Goal: Task Accomplishment & Management: Manage account settings

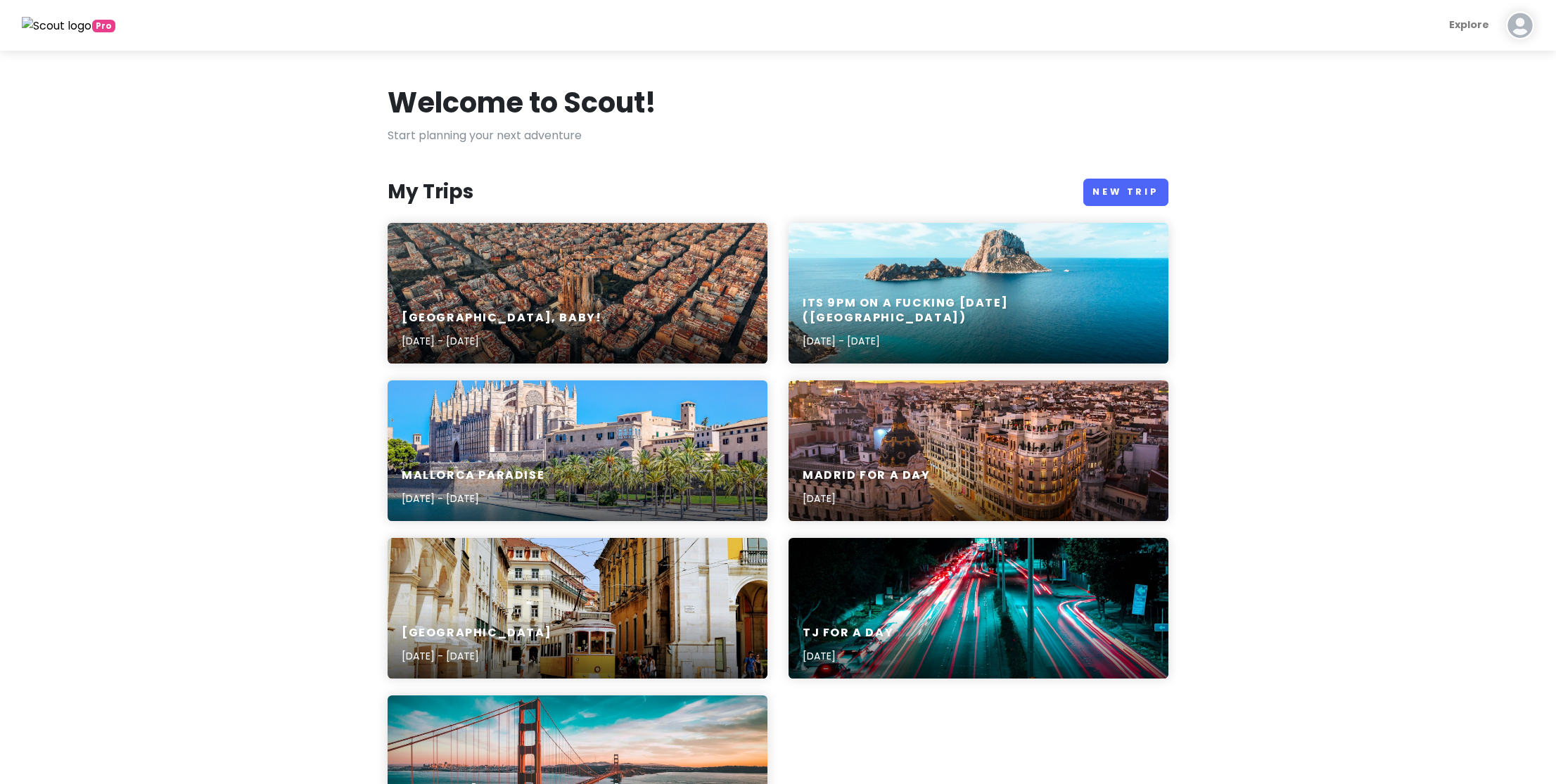
click at [57, 29] on img at bounding box center [57, 26] width 71 height 18
click at [1511, 22] on img at bounding box center [1520, 25] width 28 height 28
click at [1448, 117] on button "Manage Subscription" at bounding box center [1474, 107] width 142 height 31
